Goal: Book appointment/travel/reservation

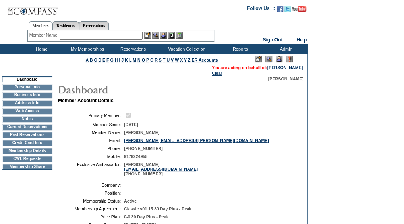
scroll to position [26, 0]
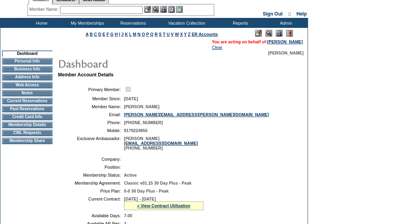
click at [23, 136] on td "CWL Requests" at bounding box center [27, 132] width 50 height 6
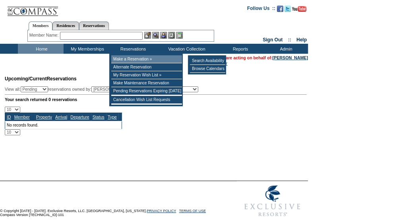
click at [130, 56] on td "Make a Reservation »" at bounding box center [146, 59] width 71 height 8
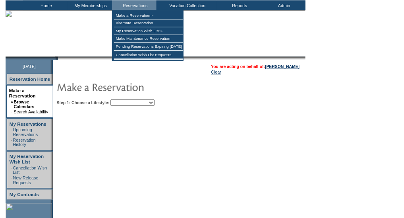
scroll to position [48, 0]
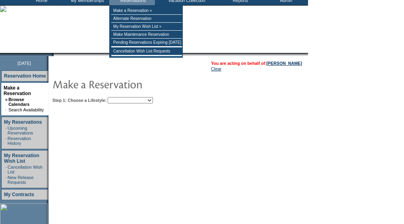
click at [141, 97] on select "Beach Leisure Metropolitan Mountain OIAL for Adventure OIAL for Couples OIAL fo…" at bounding box center [130, 100] width 45 height 6
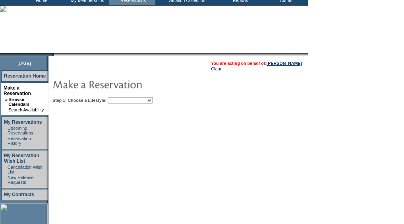
select select "Beach"
click at [121, 97] on select "Beach Leisure Metropolitan Mountain OIAL for Adventure OIAL for Couples OIAL fo…" at bounding box center [130, 100] width 45 height 6
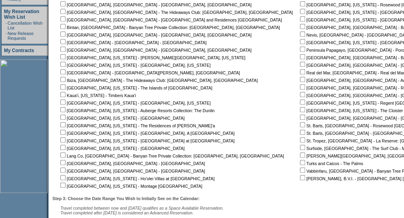
scroll to position [191, 0]
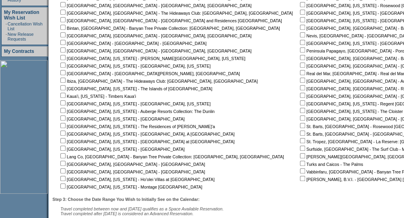
click at [300, 102] on input "checkbox" at bounding box center [302, 102] width 5 height 5
checkbox input "true"
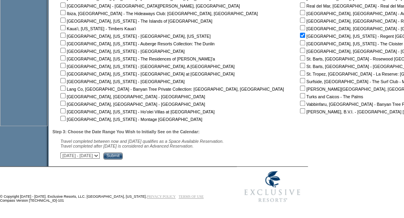
click at [123, 157] on input "Submit" at bounding box center [112, 155] width 19 height 7
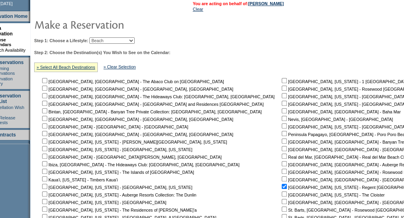
scroll to position [104, 18]
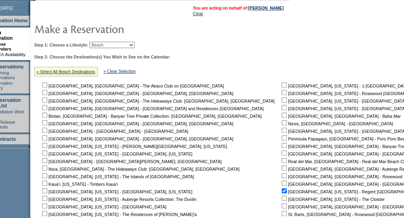
click at [110, 46] on select "Beach Leisure Metropolitan Mountain OIAL for Adventure OIAL for Couples OIAL fo…" at bounding box center [111, 45] width 45 height 6
select select "Metropolitan"
click at [103, 42] on select "Beach Leisure Metropolitan Mountain OIAL for Adventure OIAL for Couples OIAL fo…" at bounding box center [111, 45] width 45 height 6
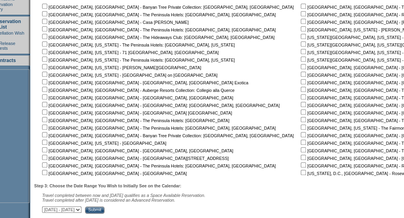
scroll to position [186, 18]
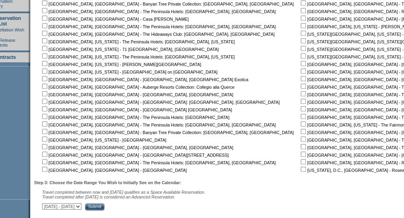
click at [301, 43] on input "checkbox" at bounding box center [303, 40] width 5 height 5
checkbox input "true"
click at [301, 49] on input "checkbox" at bounding box center [303, 48] width 5 height 5
checkbox input "false"
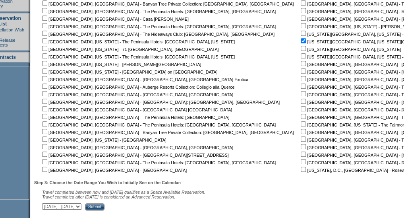
click at [301, 55] on input "checkbox" at bounding box center [303, 55] width 5 height 5
checkbox input "true"
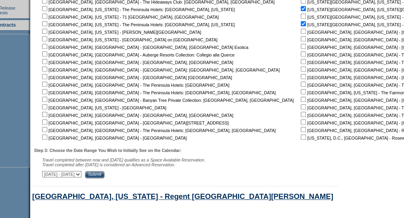
scroll to position [218, 18]
click at [104, 174] on input "Submit" at bounding box center [94, 173] width 19 height 7
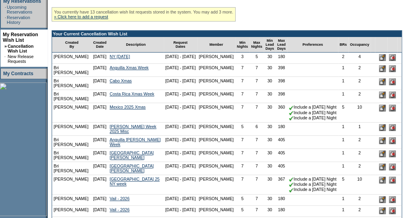
scroll to position [164, 18]
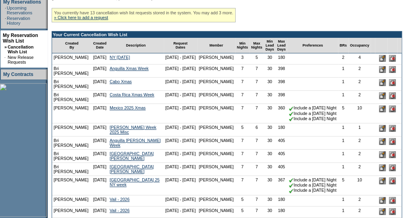
click at [235, 62] on td "3" at bounding box center [242, 58] width 14 height 11
click at [381, 62] on input "image" at bounding box center [382, 58] width 7 height 7
